Goal: Information Seeking & Learning: Learn about a topic

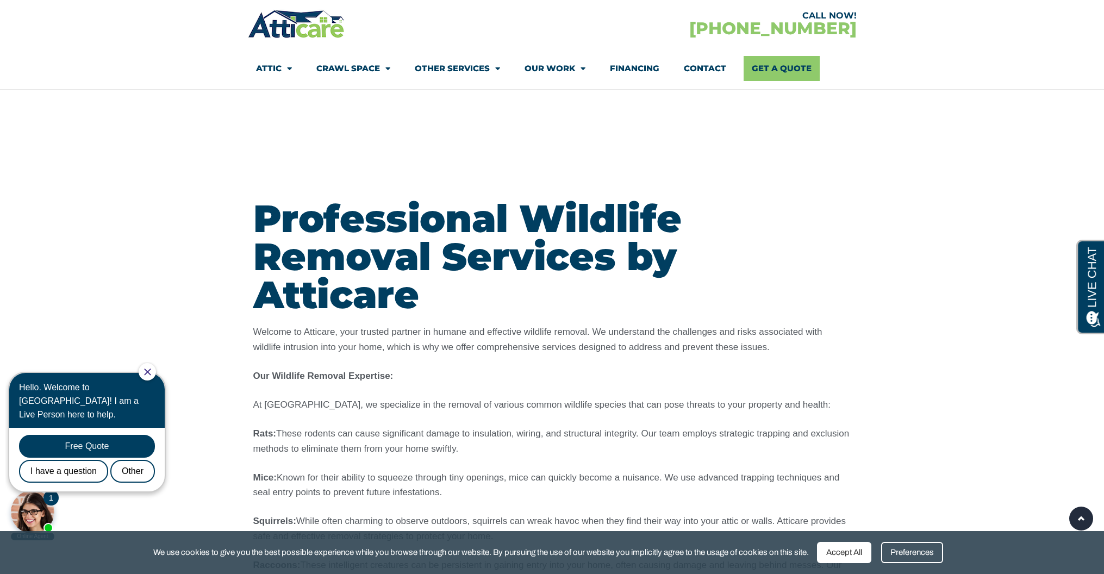
scroll to position [939, 0]
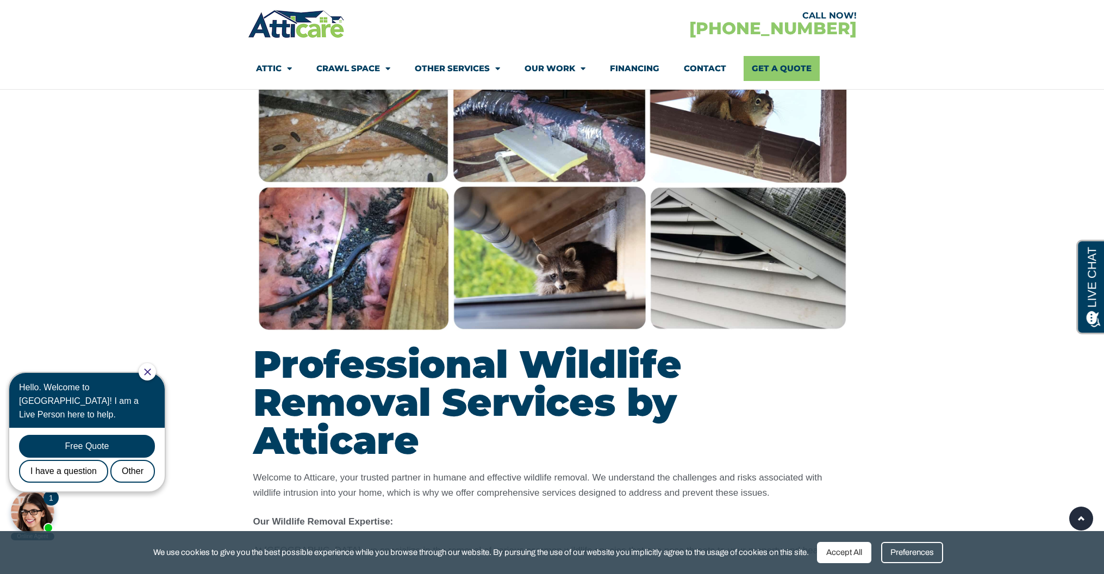
click at [389, 284] on img at bounding box center [552, 184] width 598 height 299
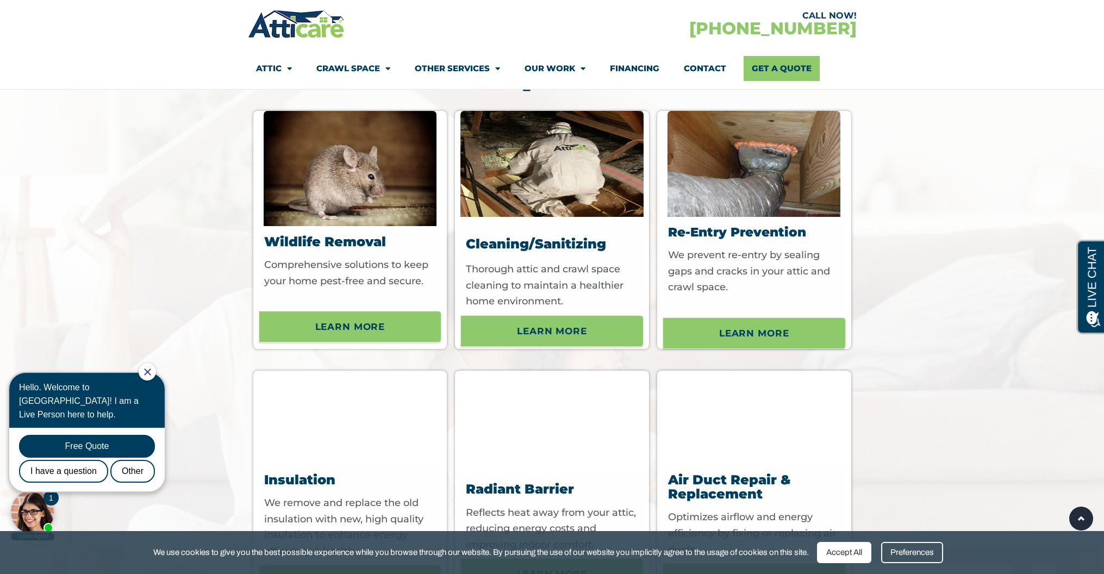
scroll to position [3815, 0]
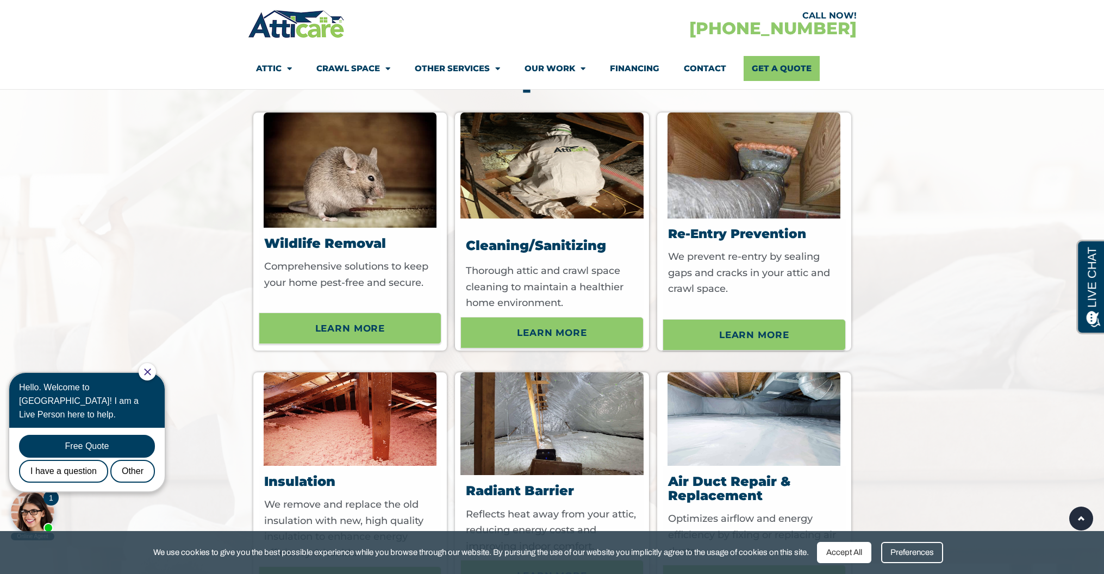
click at [379, 223] on img at bounding box center [350, 170] width 173 height 115
click at [390, 251] on h3 "Wildlife Removal" at bounding box center [351, 243] width 175 height 14
click at [370, 338] on span "Learn More" at bounding box center [350, 328] width 70 height 18
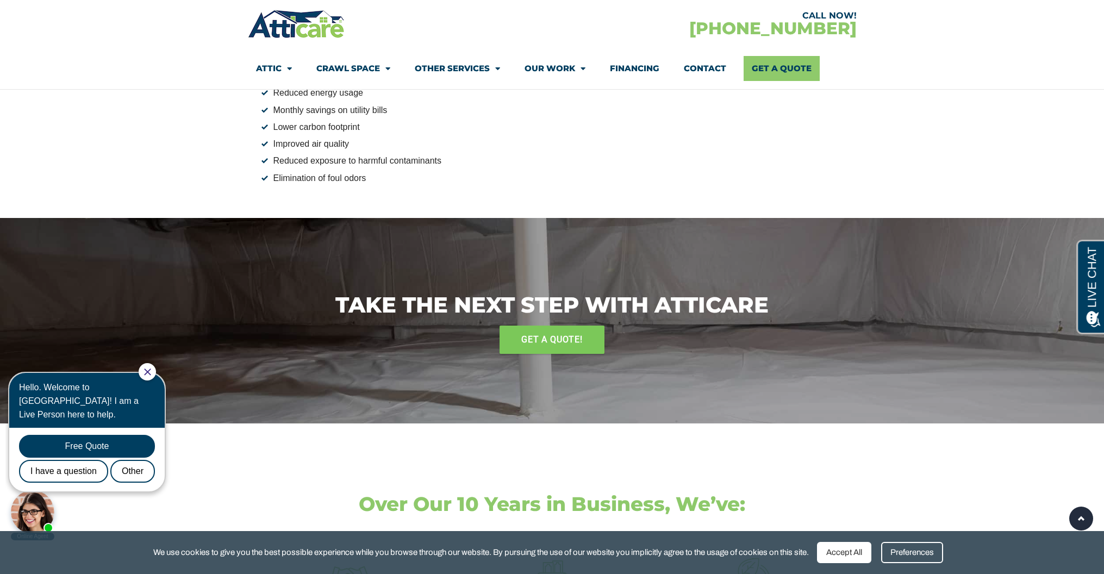
scroll to position [1243, 0]
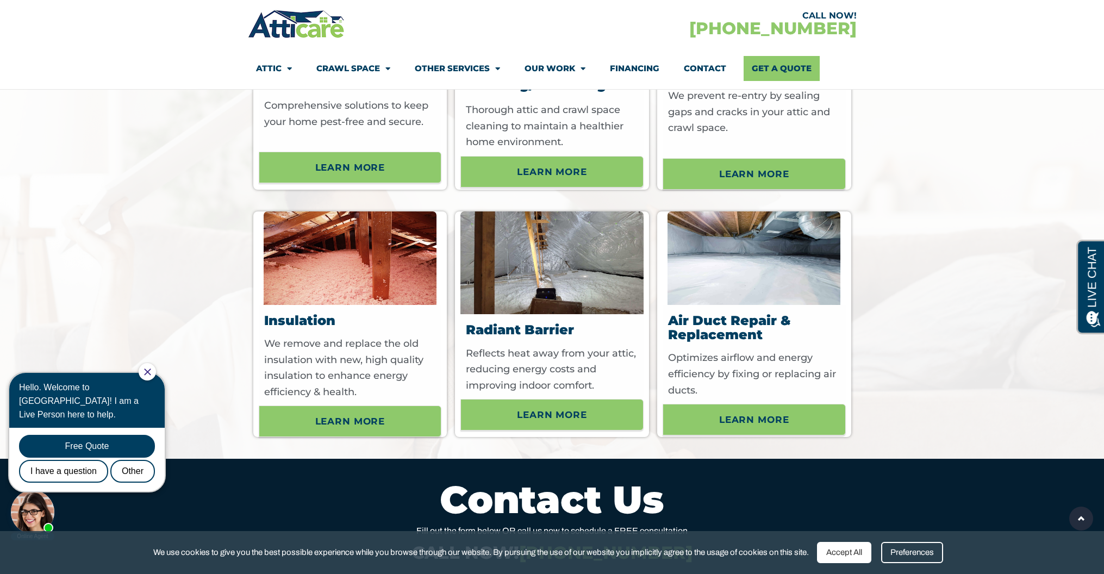
scroll to position [3604, 0]
